Goal: Task Accomplishment & Management: Manage account settings

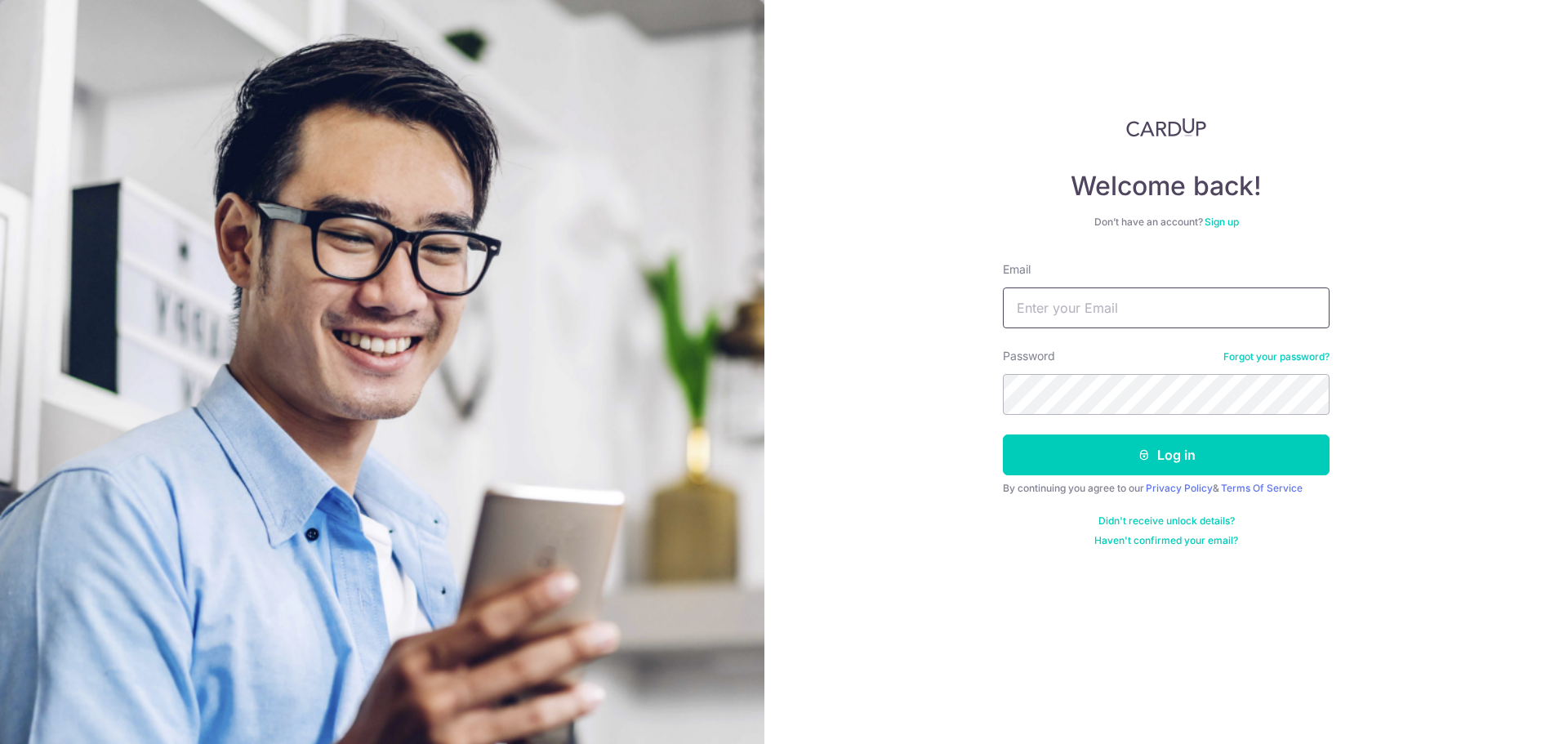
click at [1220, 314] on input "Email" at bounding box center [1166, 308] width 327 height 41
type input "[EMAIL_ADDRESS][DOMAIN_NAME]"
click at [1003, 434] on button "Log in" at bounding box center [1166, 455] width 327 height 41
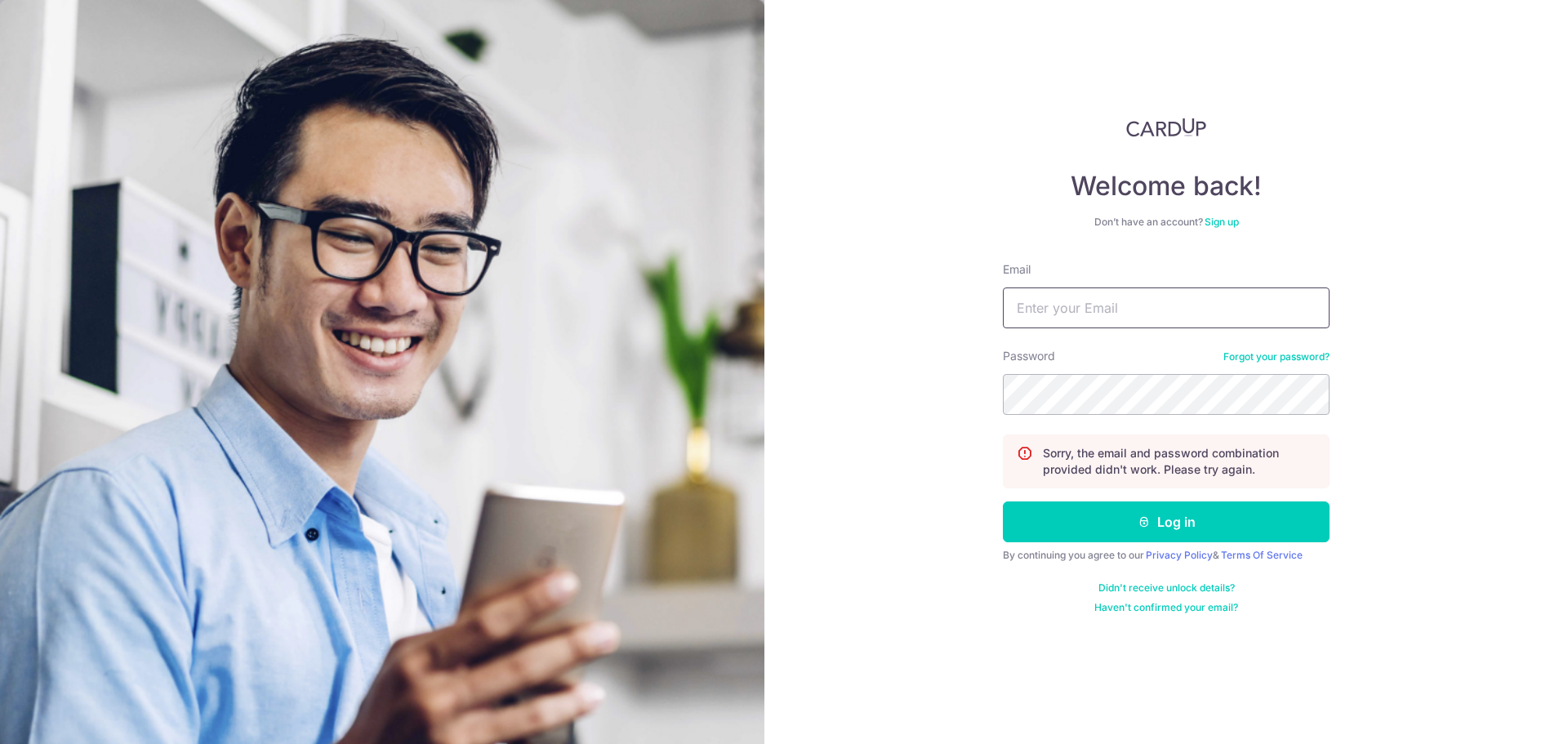
click at [1177, 309] on input "Email" at bounding box center [1166, 308] width 327 height 41
type input "[EMAIL_ADDRESS][DOMAIN_NAME]"
click at [1003, 502] on button "Log in" at bounding box center [1166, 522] width 327 height 41
